Goal: Browse casually: Explore the website without a specific task or goal

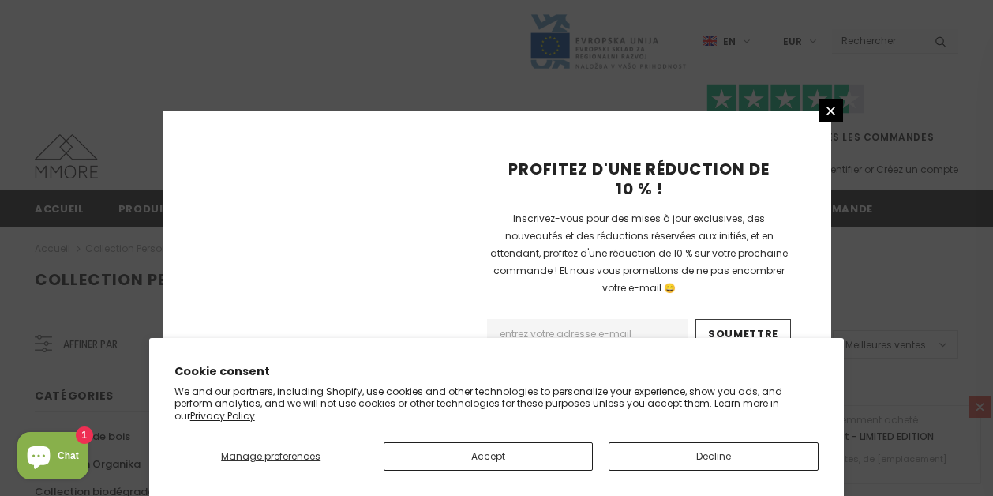
scroll to position [1193, 0]
